Goal: Information Seeking & Learning: Find specific fact

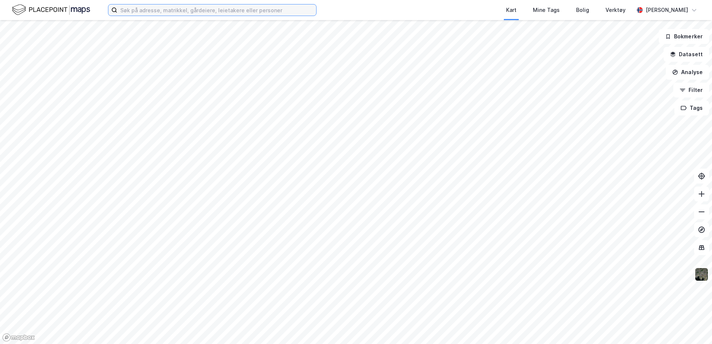
click at [128, 11] on input at bounding box center [216, 9] width 199 height 11
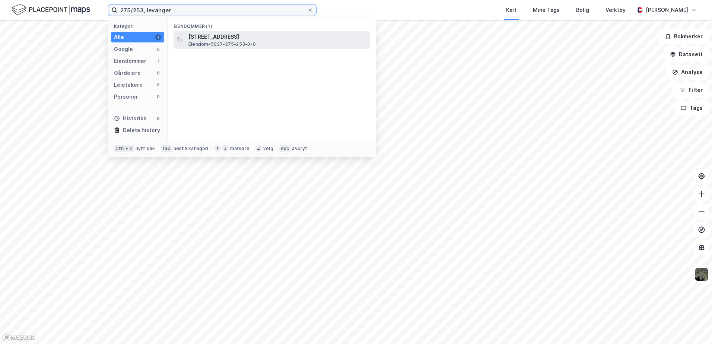
type input "275/253, levanger"
click at [199, 39] on span "[STREET_ADDRESS]" at bounding box center [277, 36] width 179 height 9
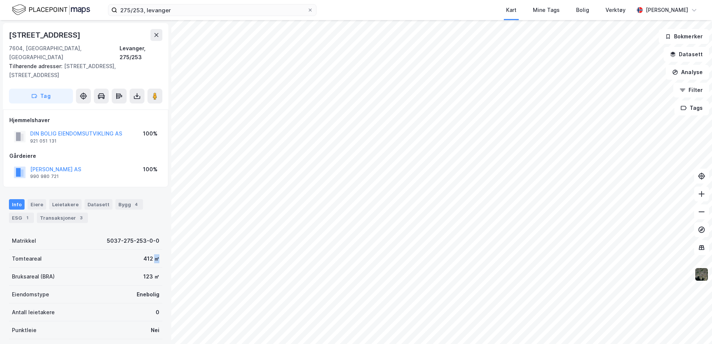
drag, startPoint x: 155, startPoint y: 242, endPoint x: 149, endPoint y: 243, distance: 6.0
click at [149, 250] on div "Tomteareal 412 ㎡" at bounding box center [85, 259] width 153 height 18
copy div "㎡"
